Goal: Entertainment & Leisure: Browse casually

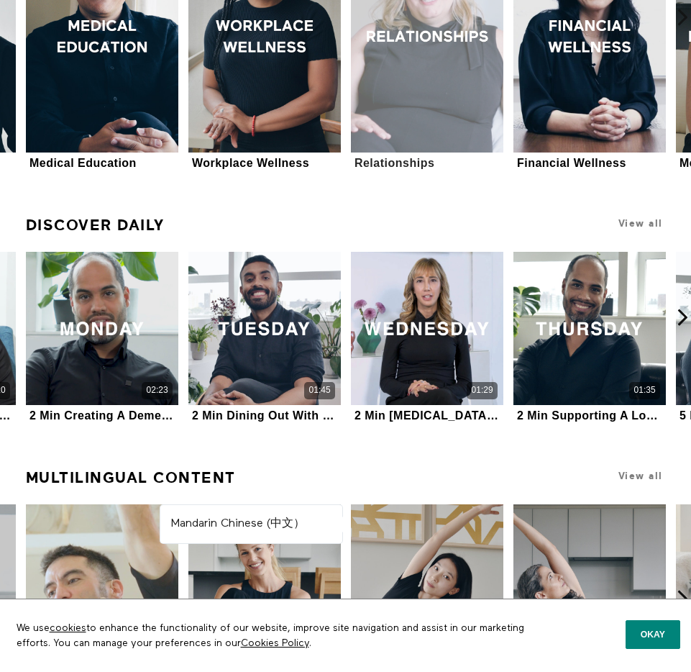
scroll to position [638, 0]
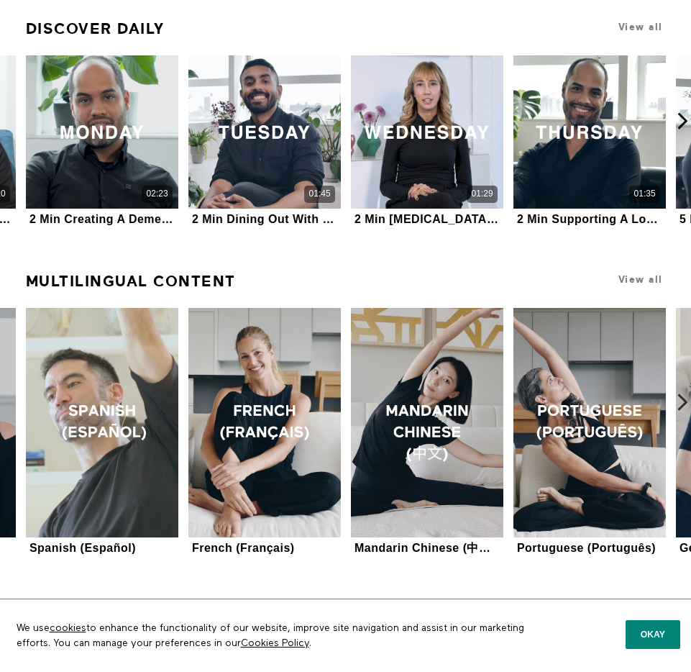
click at [683, 406] on icon at bounding box center [683, 402] width 18 height 18
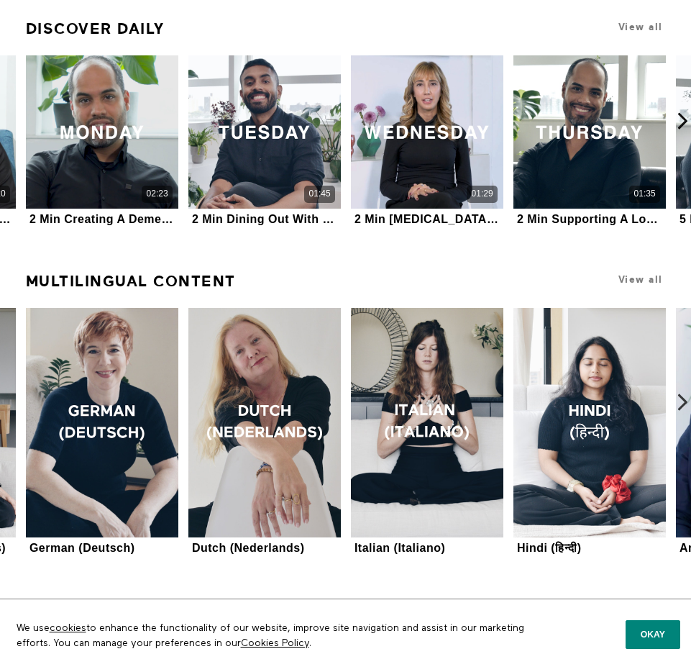
click at [683, 406] on icon at bounding box center [683, 402] width 18 height 18
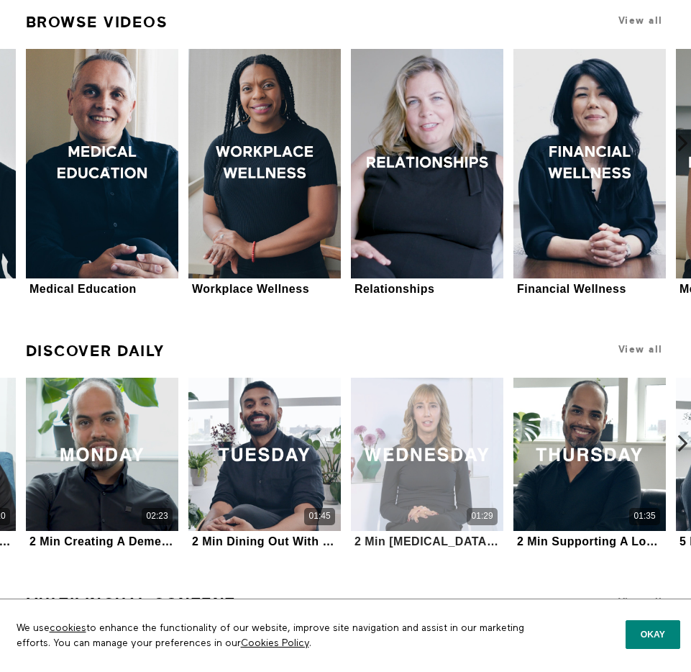
scroll to position [313, 0]
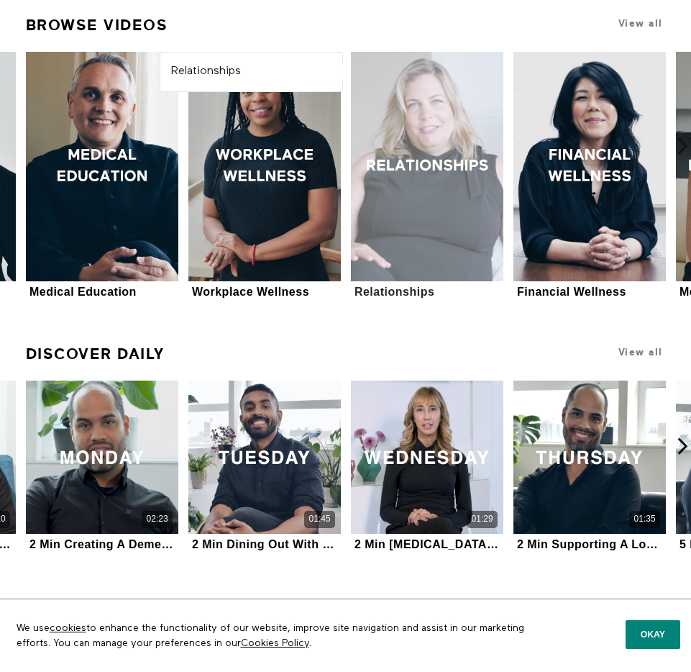
click at [448, 154] on div at bounding box center [427, 167] width 153 height 230
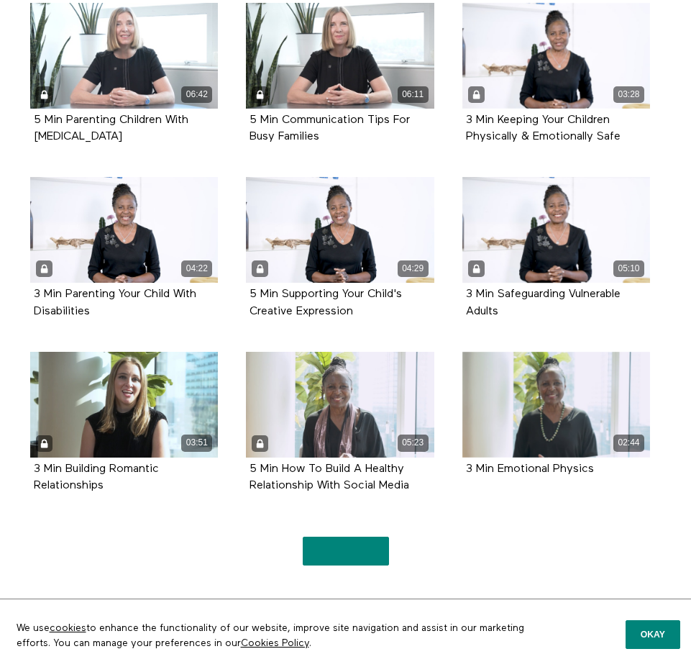
scroll to position [1253, 0]
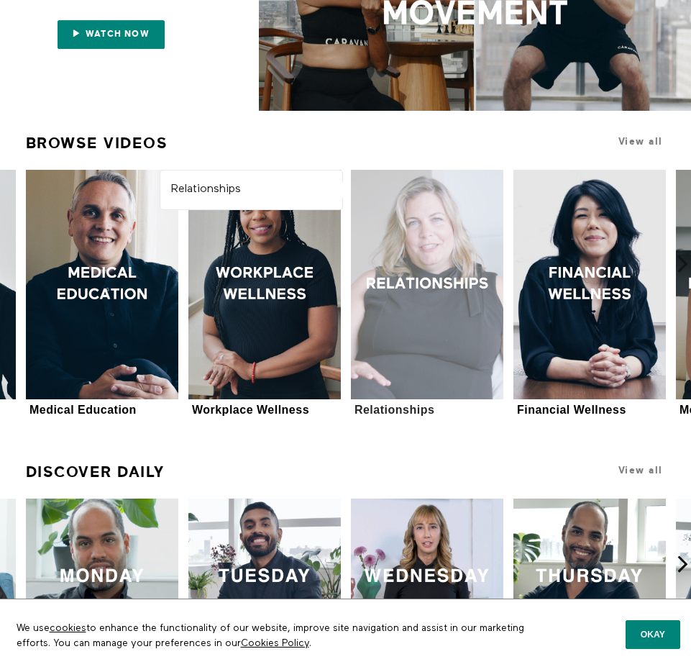
scroll to position [161, 0]
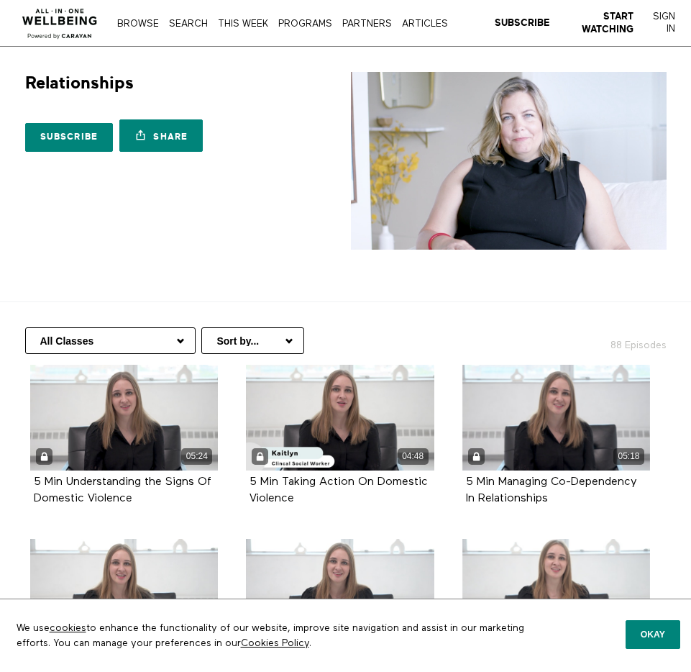
scroll to position [1253, 0]
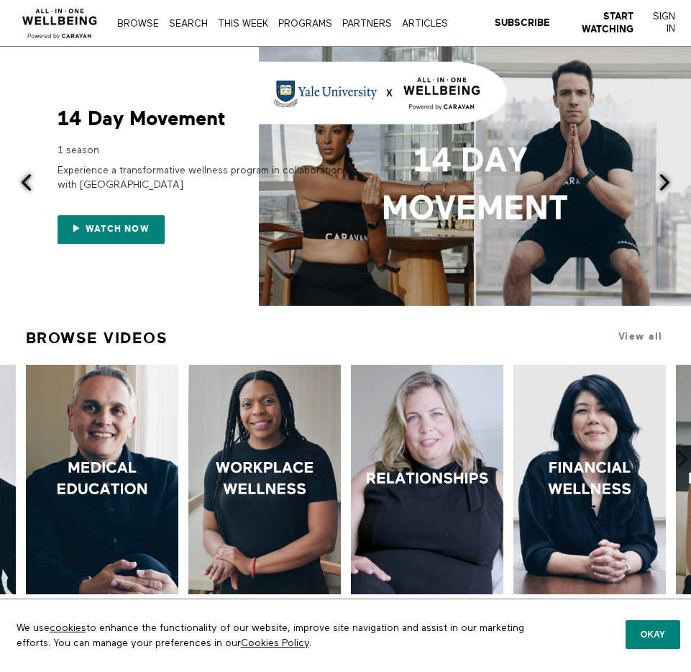
scroll to position [161, 0]
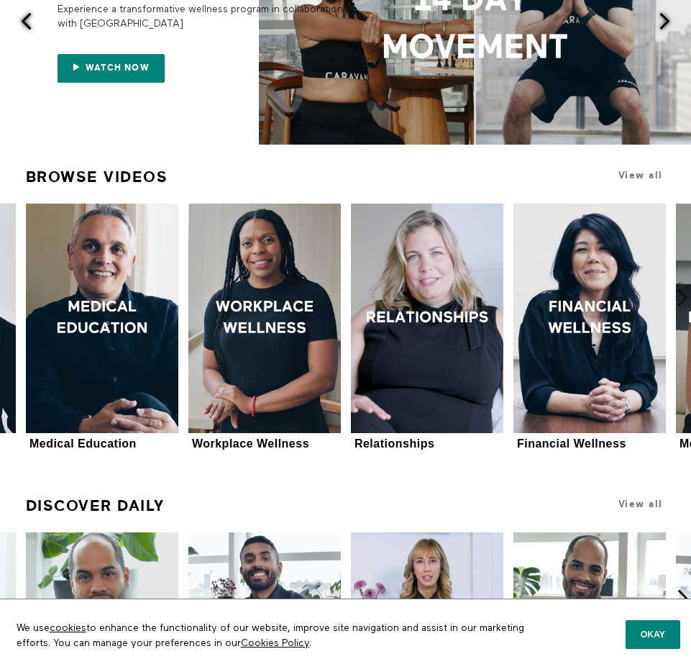
click at [644, 181] on h1 "View all" at bounding box center [605, 175] width 121 height 27
click at [645, 179] on span "View all" at bounding box center [641, 175] width 45 height 11
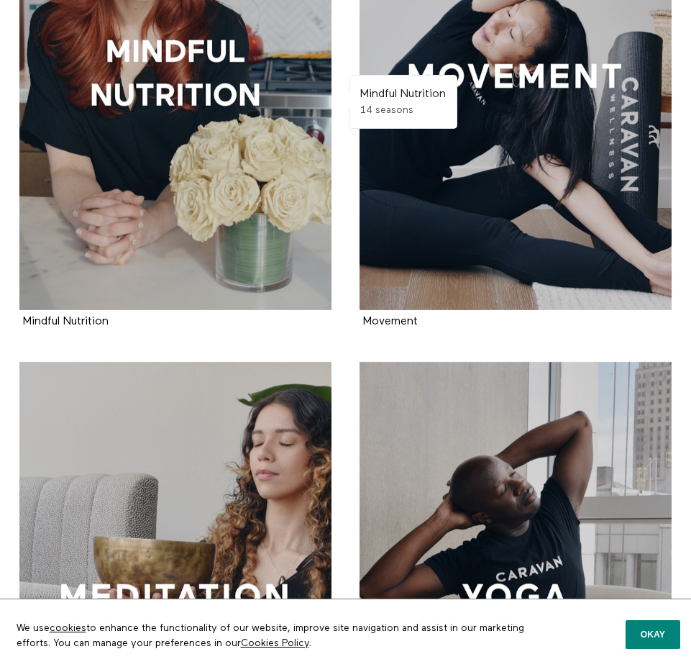
scroll to position [2099, 0]
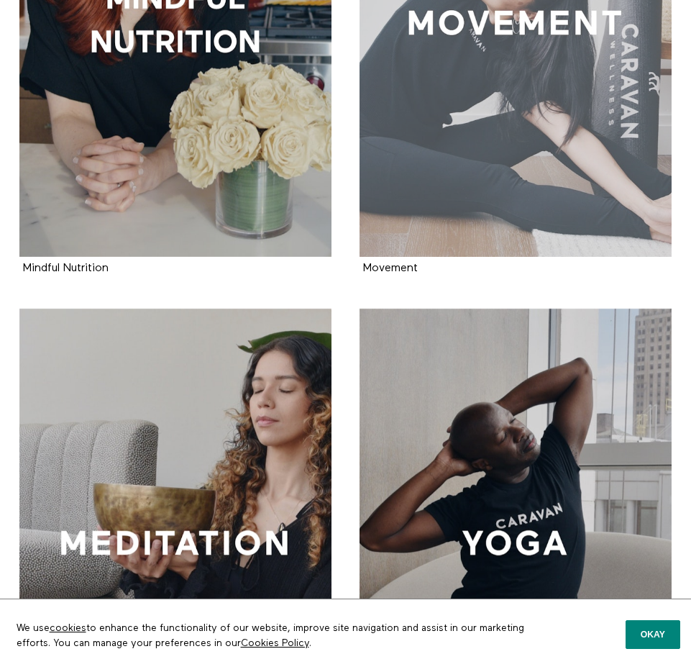
click at [499, 94] on div at bounding box center [516, 22] width 312 height 468
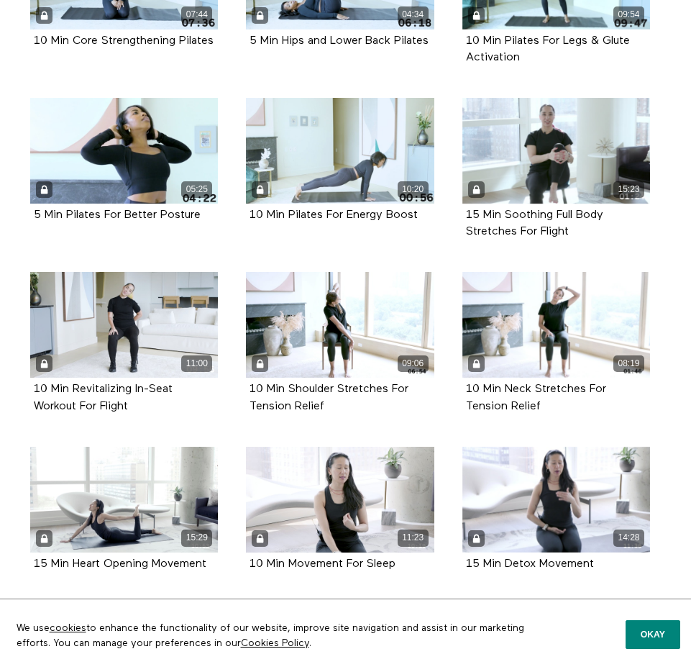
scroll to position [2597, 0]
